Goal: Information Seeking & Learning: Learn about a topic

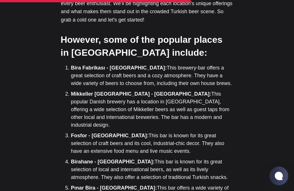
scroll to position [738, 0]
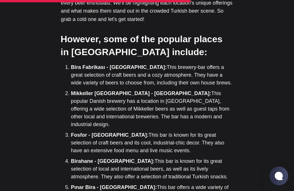
click at [271, 100] on div "Editor’s Choice About [GEOGRAPHIC_DATA]: An Introduction In [GEOGRAPHIC_DATA], …" at bounding box center [147, 27] width 294 height 921
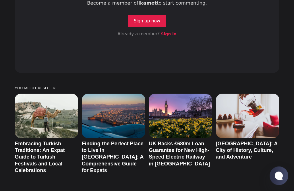
scroll to position [1352, 0]
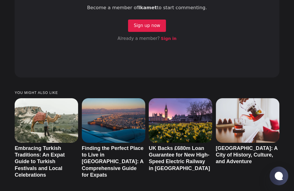
click at [42, 146] on link "Embracing Turkish Traditions: An Expat Guide to Turkish Festivals and Local Cel…" at bounding box center [40, 162] width 50 height 33
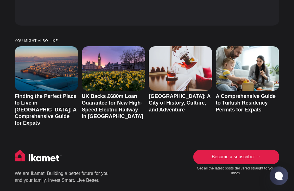
scroll to position [2101, 0]
click at [117, 93] on link "UK Backs £680m Loan Guarantee for New High-Speed Electric Railway in [GEOGRAPHI…" at bounding box center [112, 106] width 61 height 26
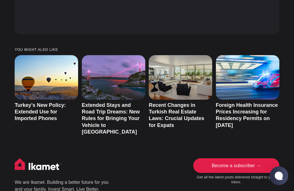
scroll to position [1359, 0]
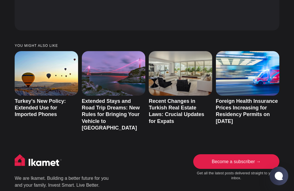
click at [178, 98] on link "Recent Changes in Turkish Real Estate Laws: Crucial Updates for Expats" at bounding box center [177, 111] width 56 height 26
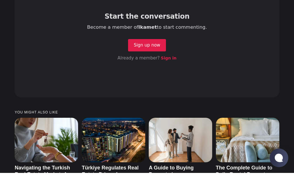
scroll to position [2226, 0]
